Goal: Information Seeking & Learning: Learn about a topic

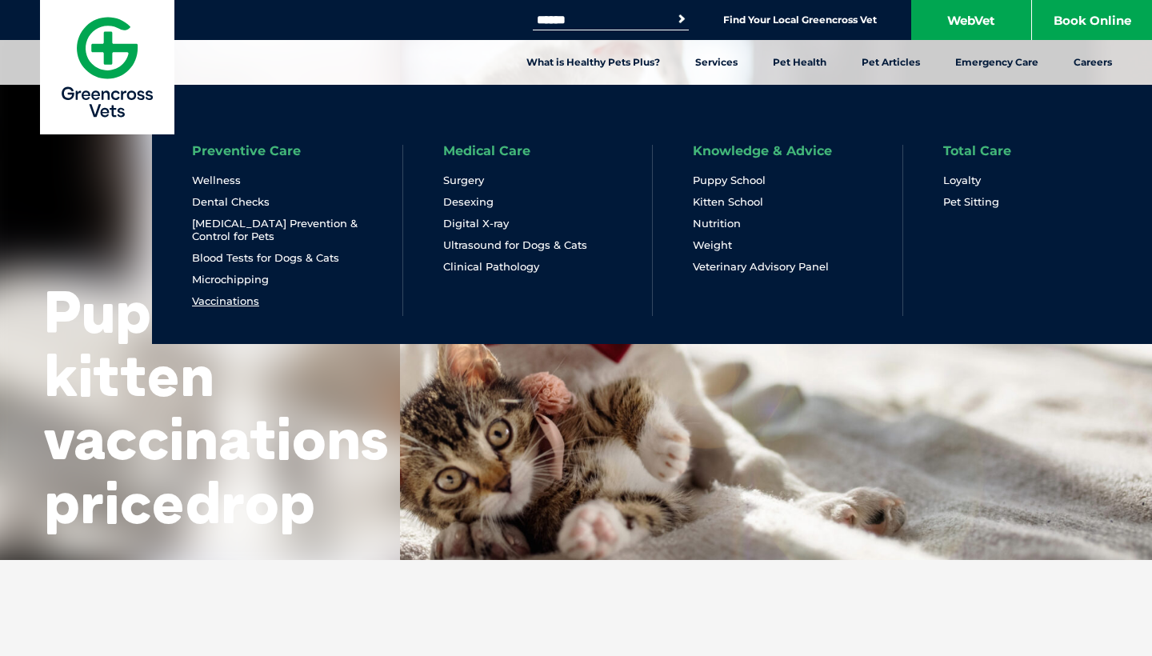
click at [226, 304] on link "Vaccinations" at bounding box center [225, 301] width 67 height 14
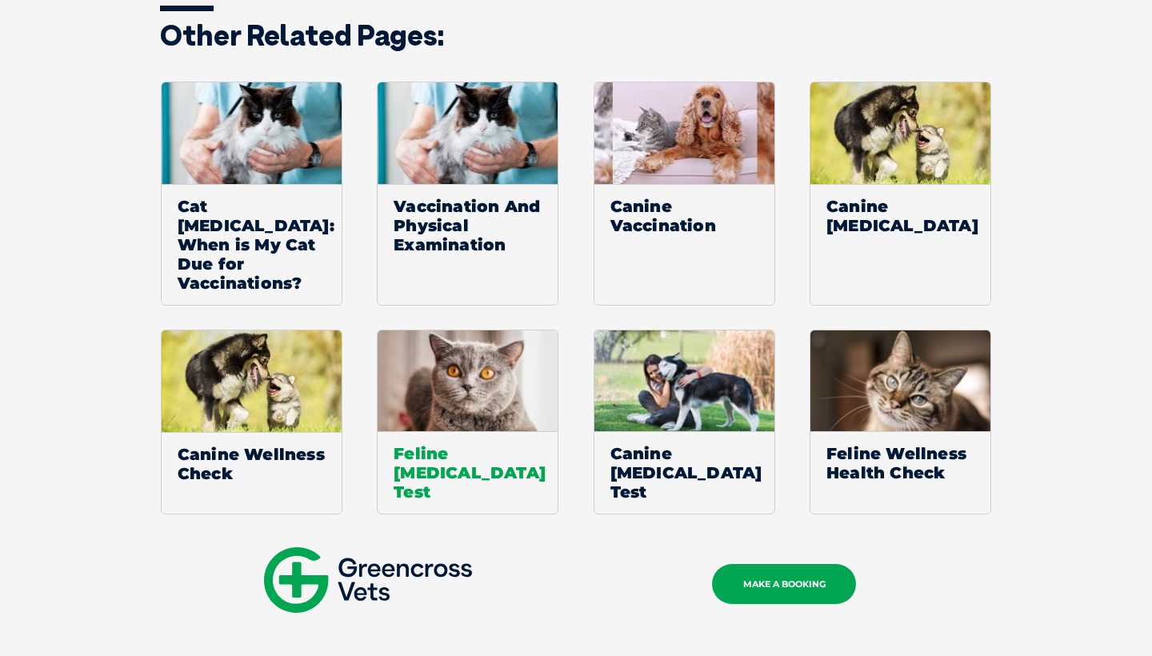
scroll to position [2349, 0]
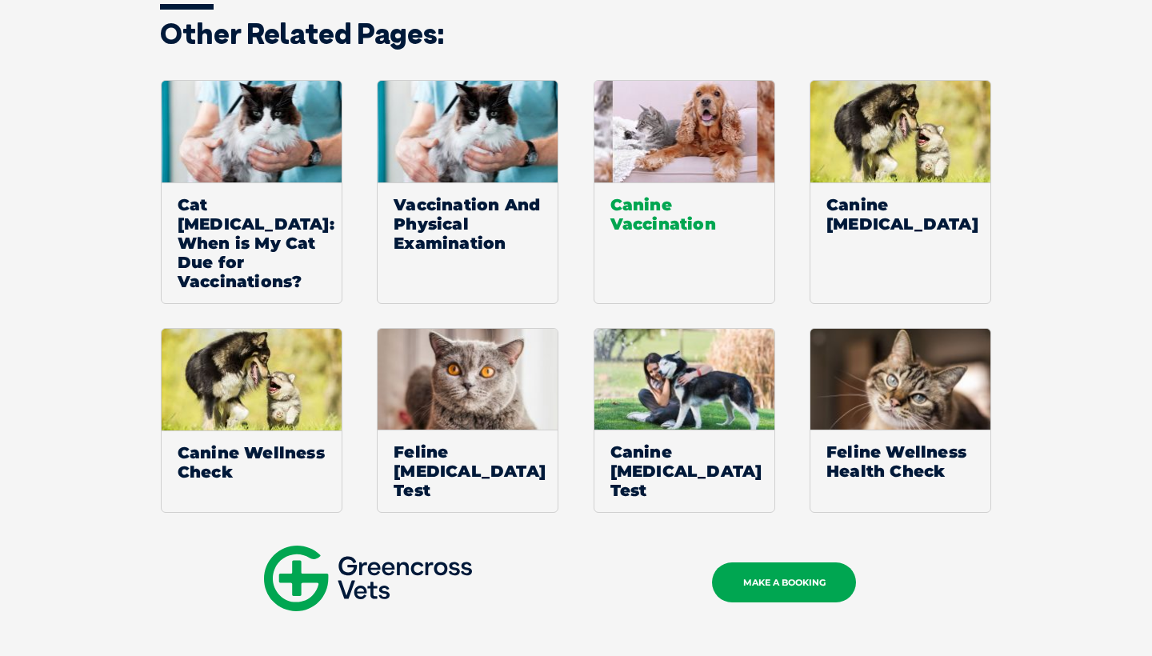
click at [631, 203] on span "Canine Vaccination" at bounding box center [684, 213] width 180 height 63
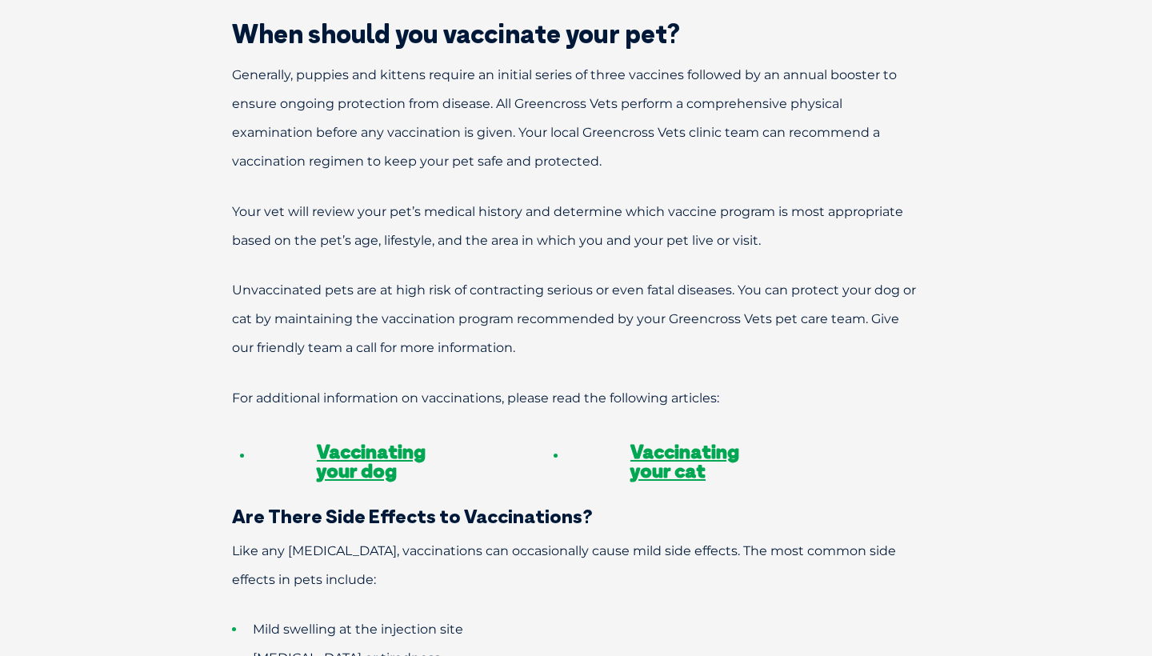
scroll to position [1161, 0]
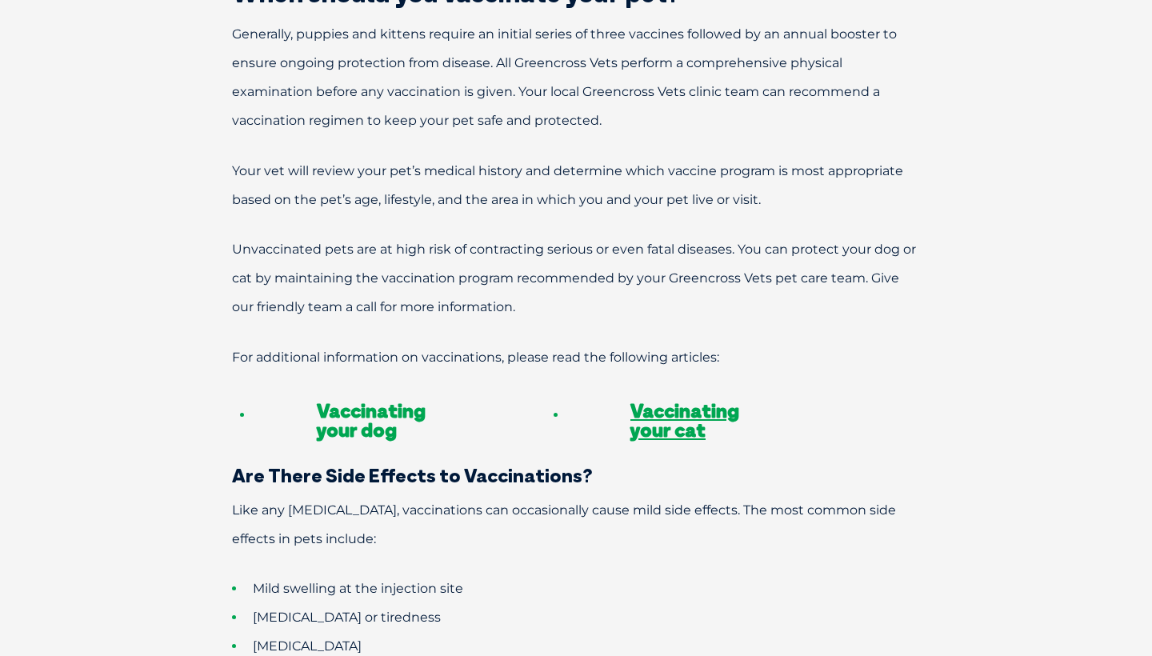
click at [390, 398] on link "Vaccinating your dog" at bounding box center [371, 419] width 109 height 43
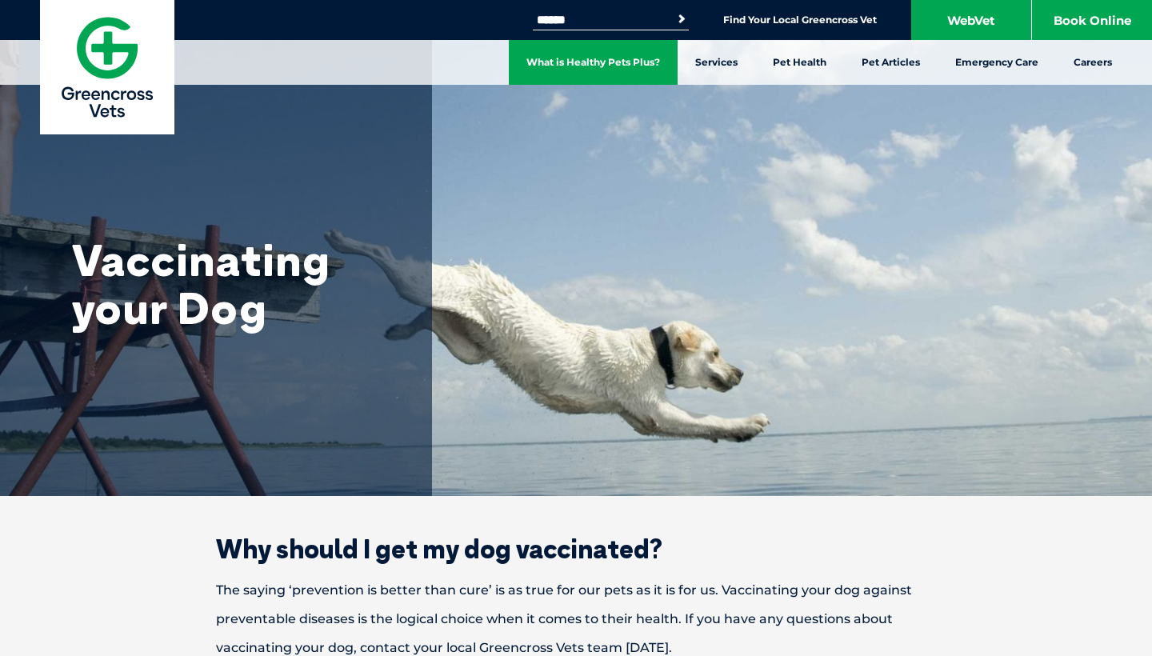
click at [639, 77] on link "What is Healthy Pets Plus?" at bounding box center [593, 62] width 169 height 45
